Goal: Task Accomplishment & Management: Manage account settings

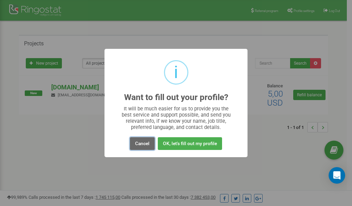
click at [140, 145] on button "Cancel" at bounding box center [142, 143] width 25 height 13
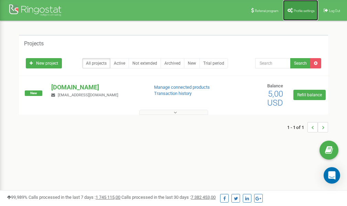
click at [298, 9] on span "Profile settings" at bounding box center [303, 11] width 21 height 4
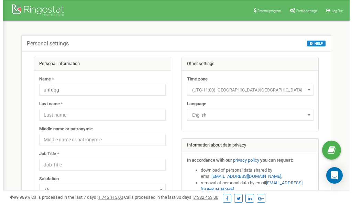
scroll to position [34, 0]
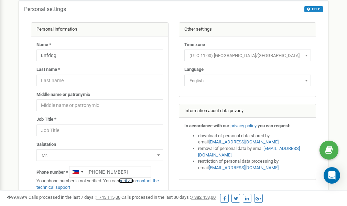
click at [131, 181] on link "verify it" at bounding box center [126, 180] width 14 height 5
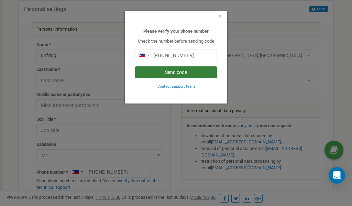
click at [187, 71] on button "Send code" at bounding box center [176, 72] width 82 height 12
